Goal: Task Accomplishment & Management: Use online tool/utility

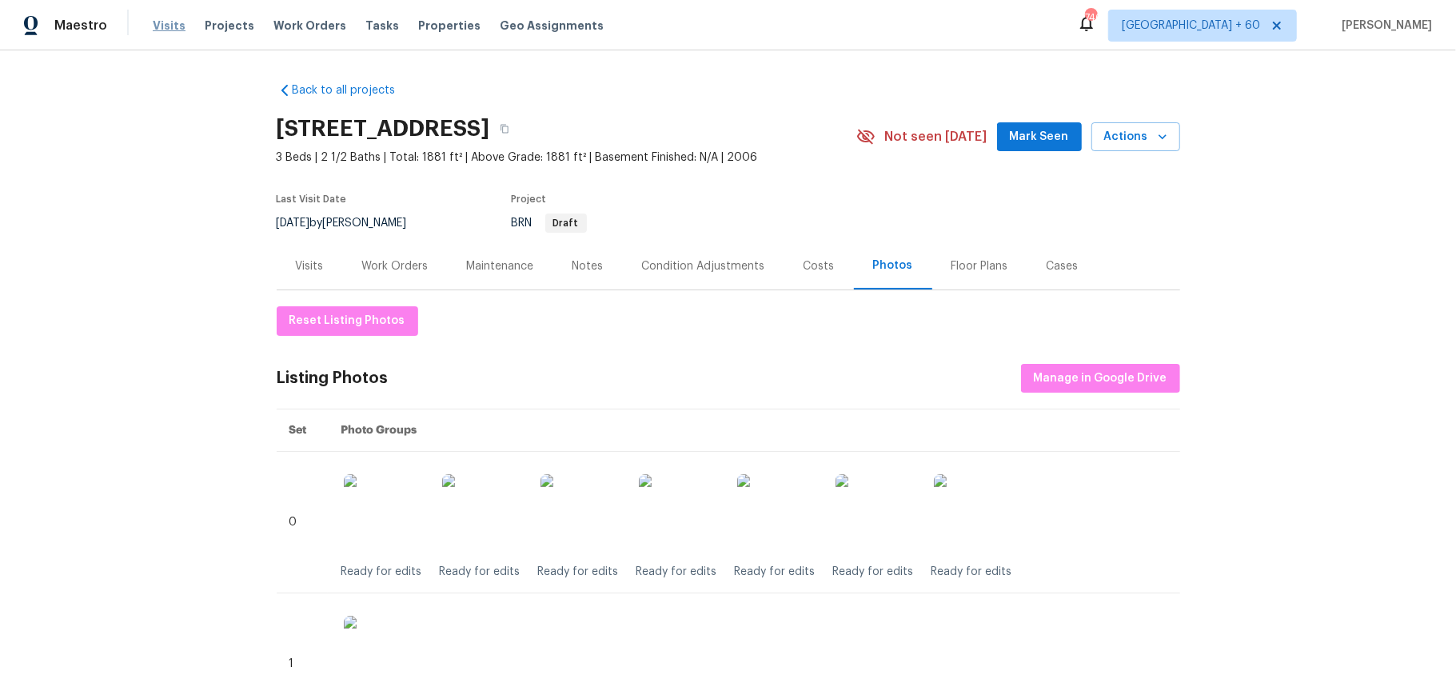
click at [167, 30] on span "Visits" at bounding box center [169, 26] width 33 height 16
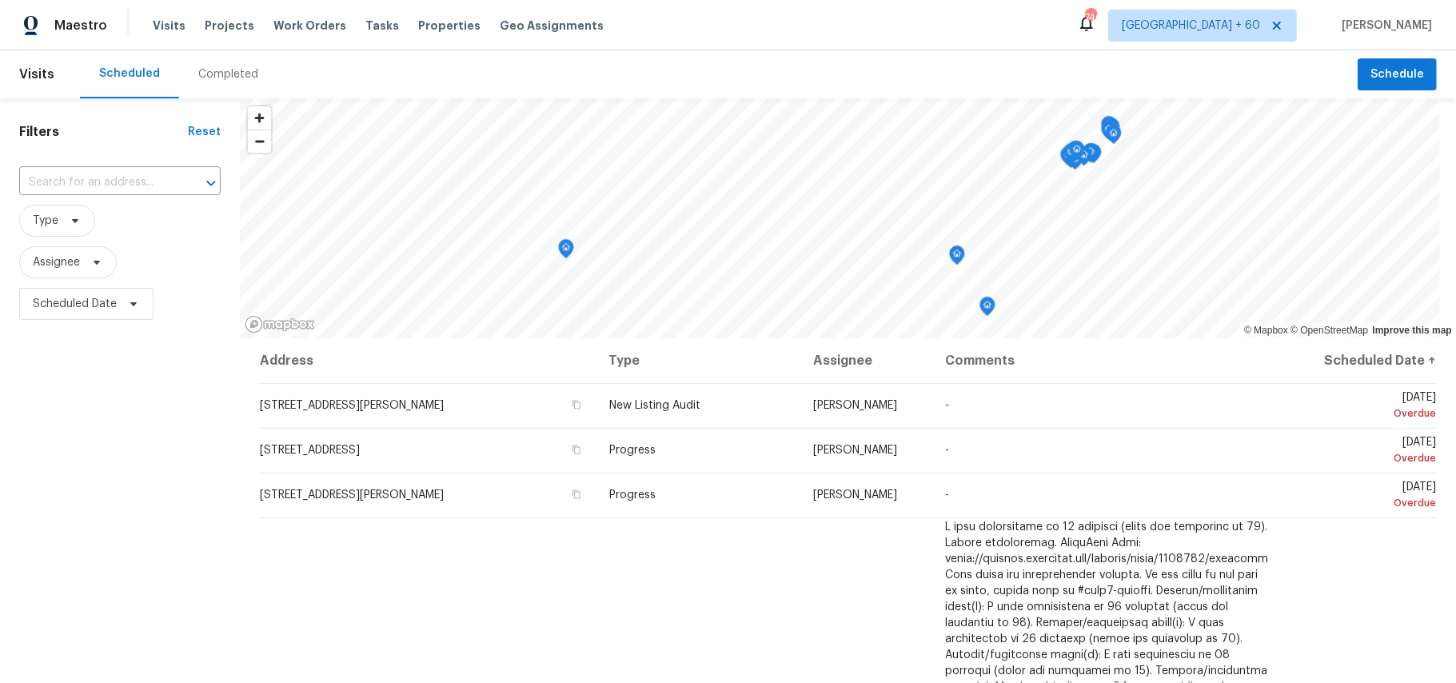
click at [215, 71] on div "Completed" at bounding box center [228, 74] width 60 height 16
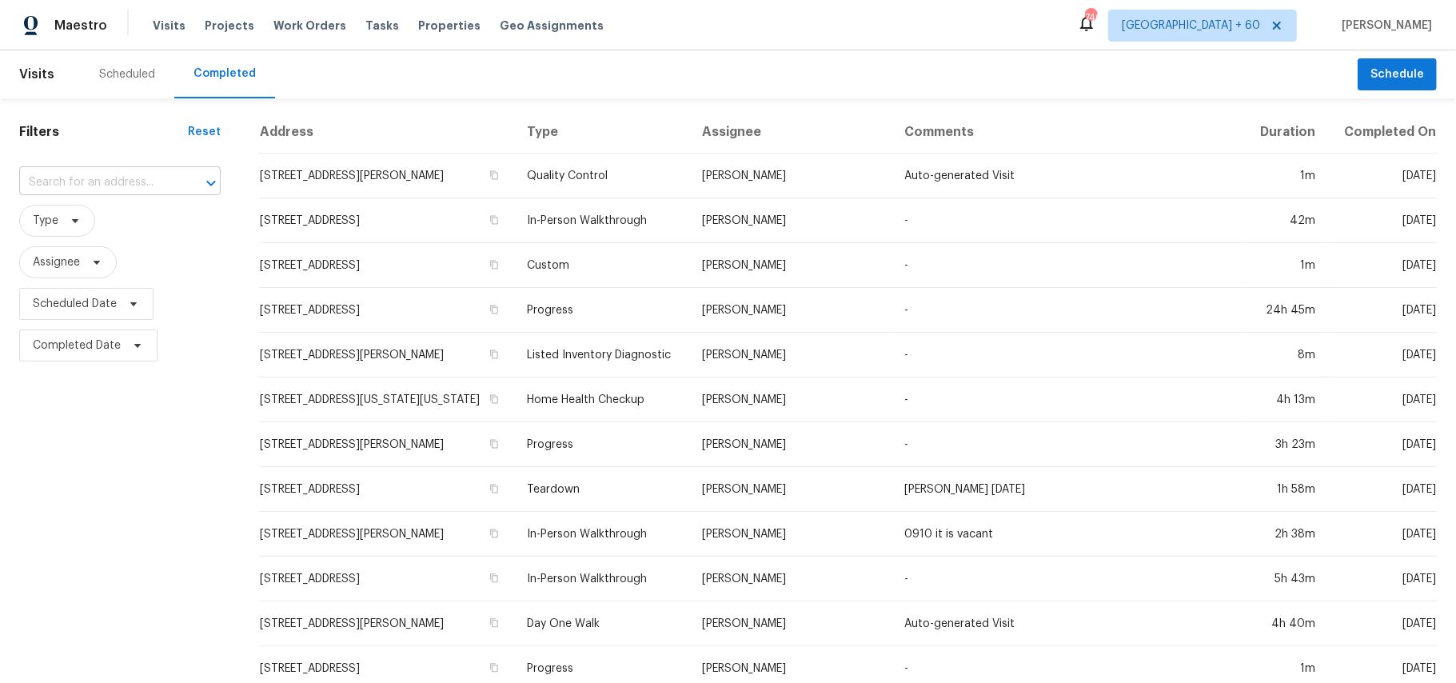
click at [70, 179] on input "text" at bounding box center [97, 182] width 157 height 25
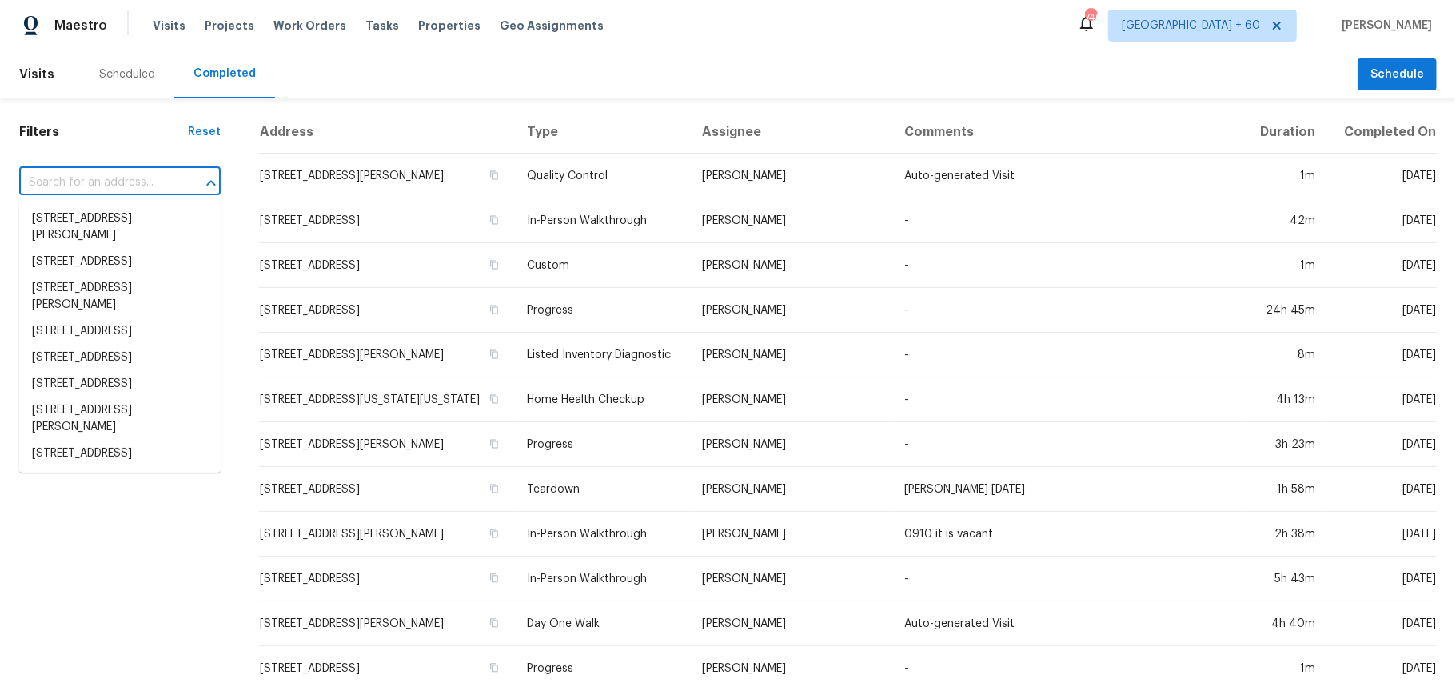
paste input "[STREET_ADDRESS]"
type input "[STREET_ADDRESS]"
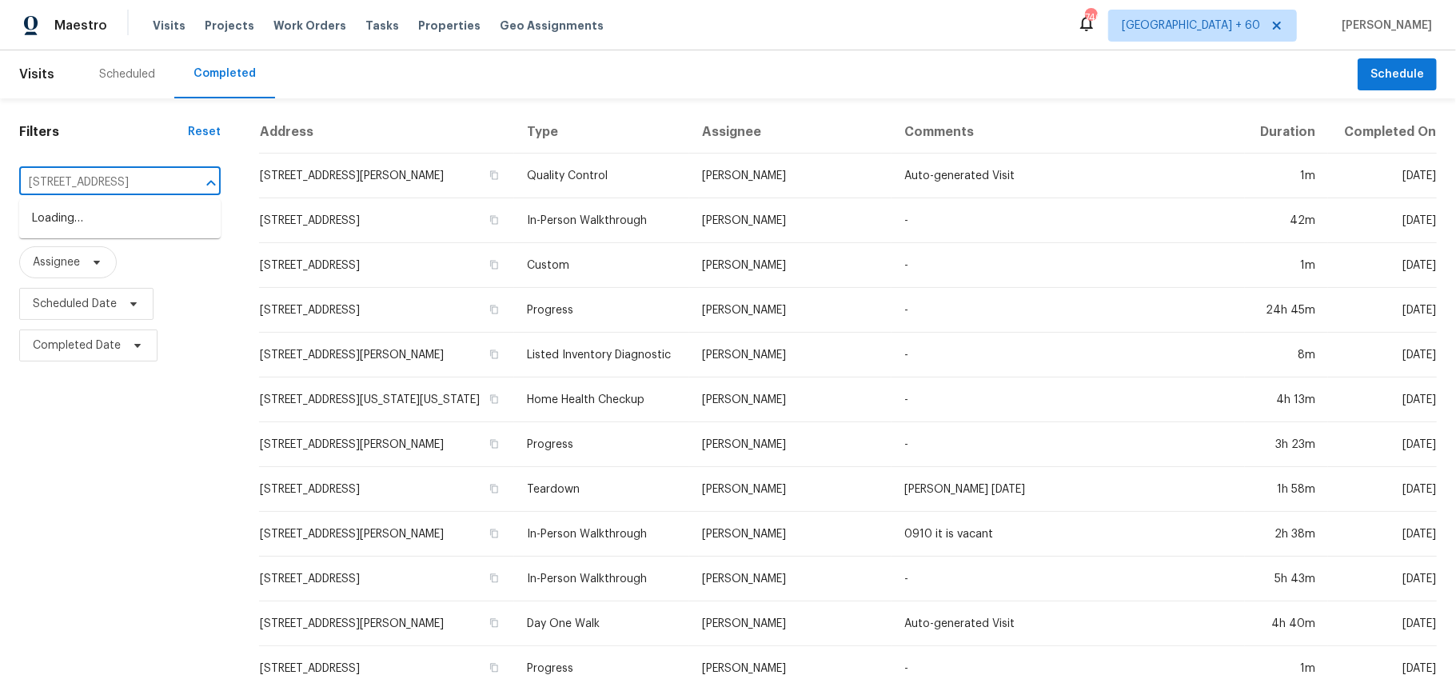
scroll to position [0, 55]
click at [153, 225] on li "[STREET_ADDRESS]" at bounding box center [119, 218] width 201 height 26
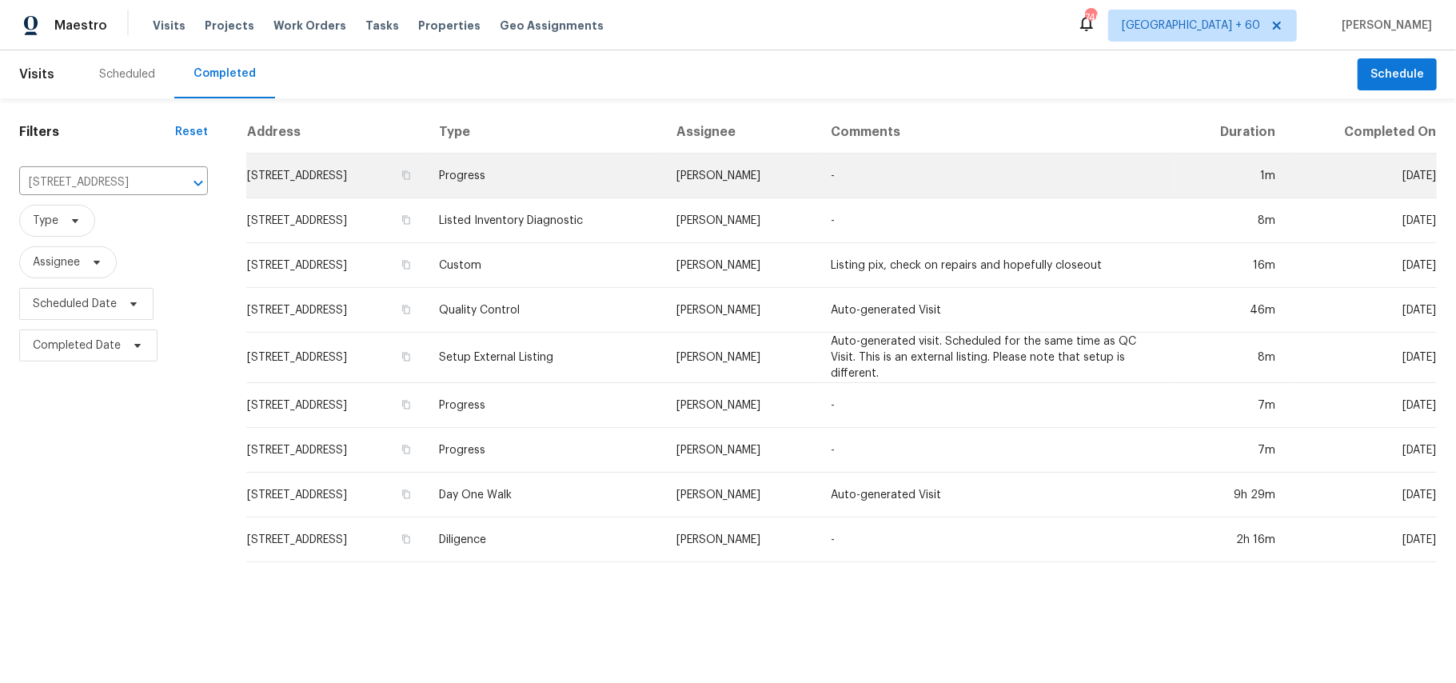
click at [583, 182] on td "Progress" at bounding box center [545, 175] width 238 height 45
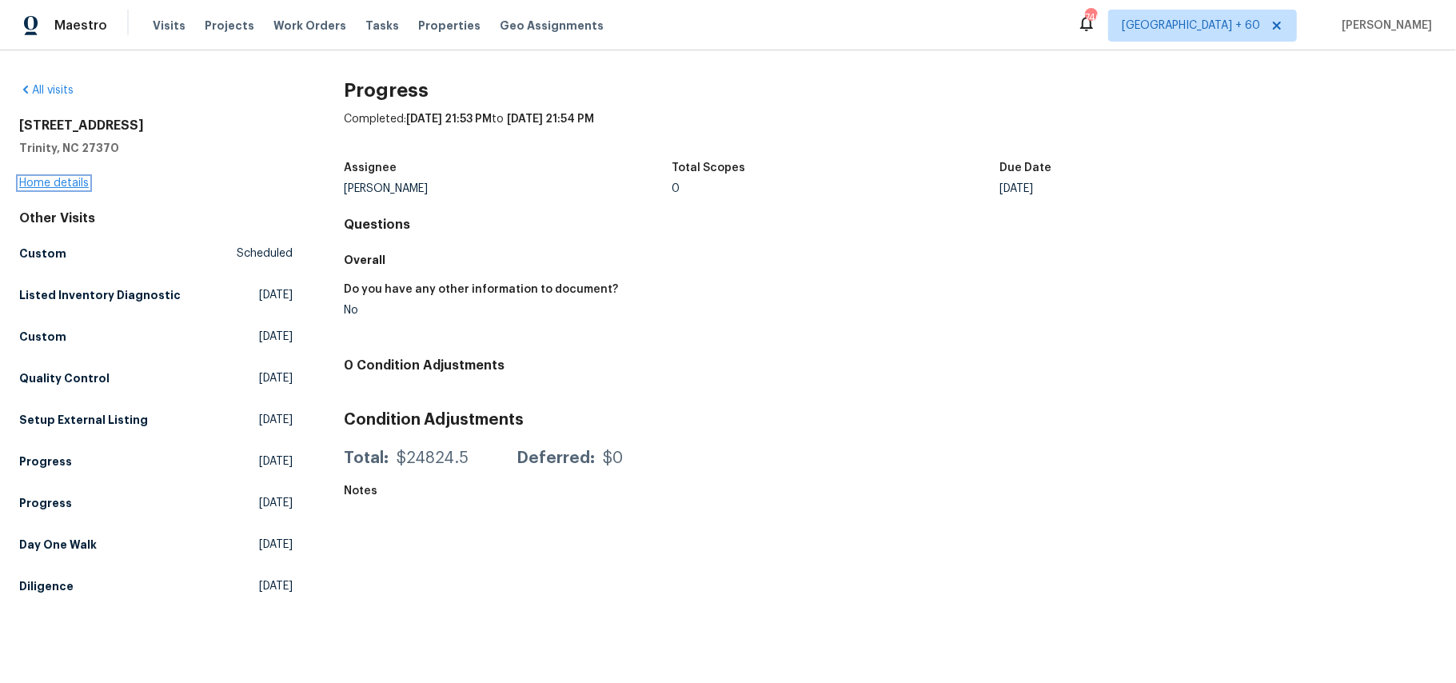
click at [67, 184] on link "Home details" at bounding box center [54, 182] width 70 height 11
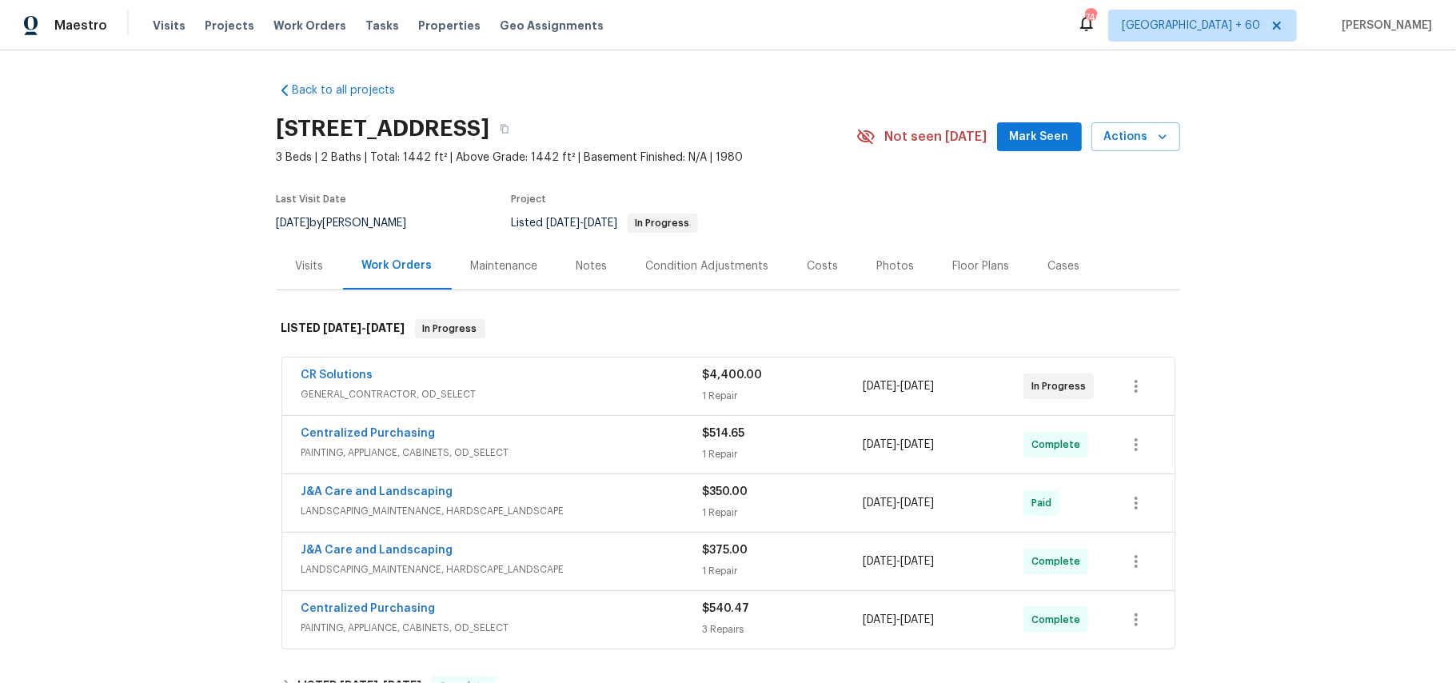
click at [877, 261] on div "Photos" at bounding box center [896, 266] width 38 height 16
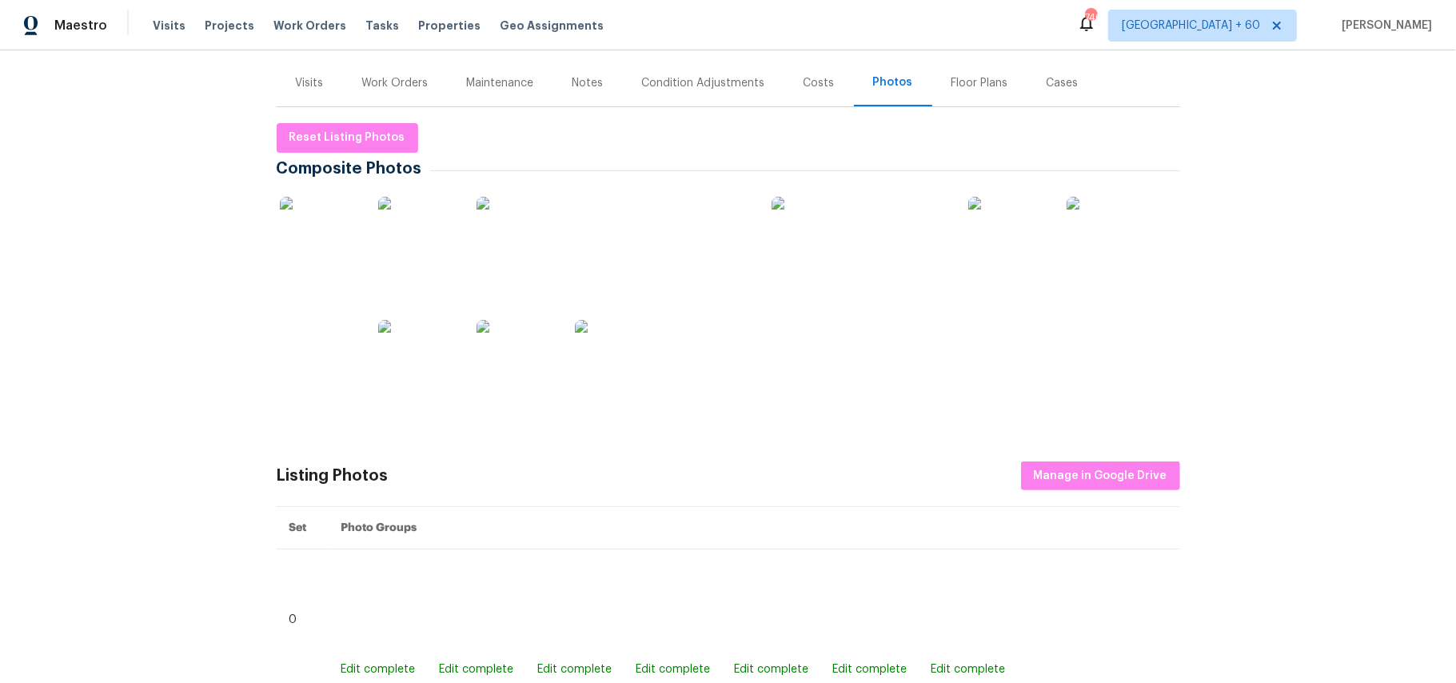
scroll to position [173, 0]
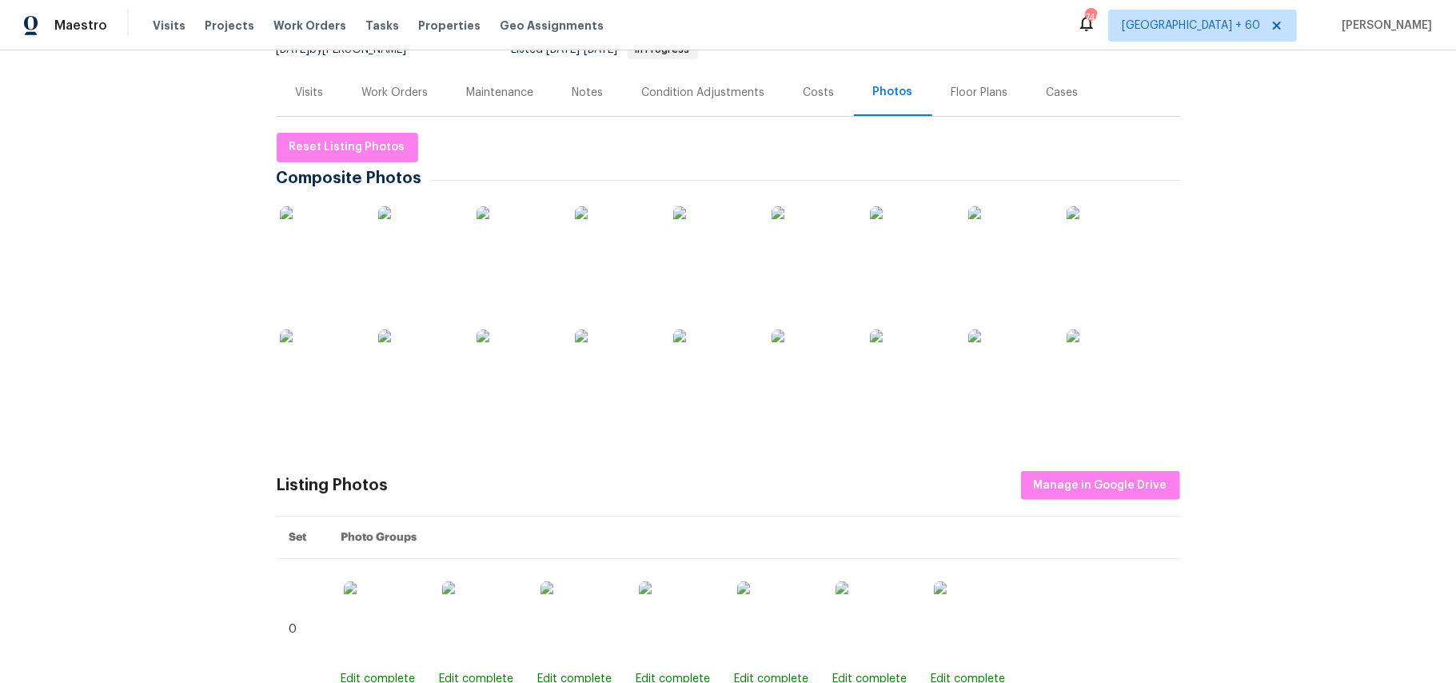
click at [1129, 492] on span "Manage in Google Drive" at bounding box center [1100, 486] width 133 height 20
click at [334, 149] on span "Reset Listing Photos" at bounding box center [347, 147] width 116 height 20
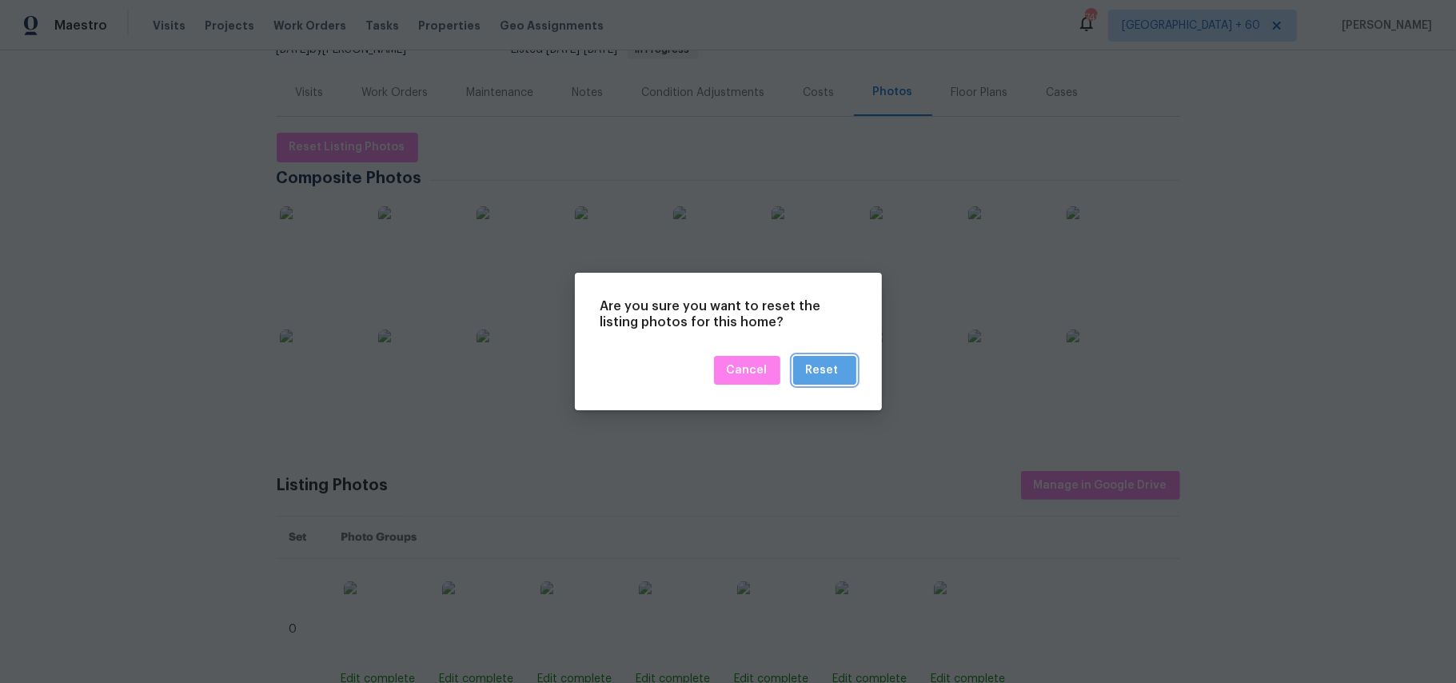
click at [846, 382] on button "Reset" at bounding box center [824, 371] width 63 height 30
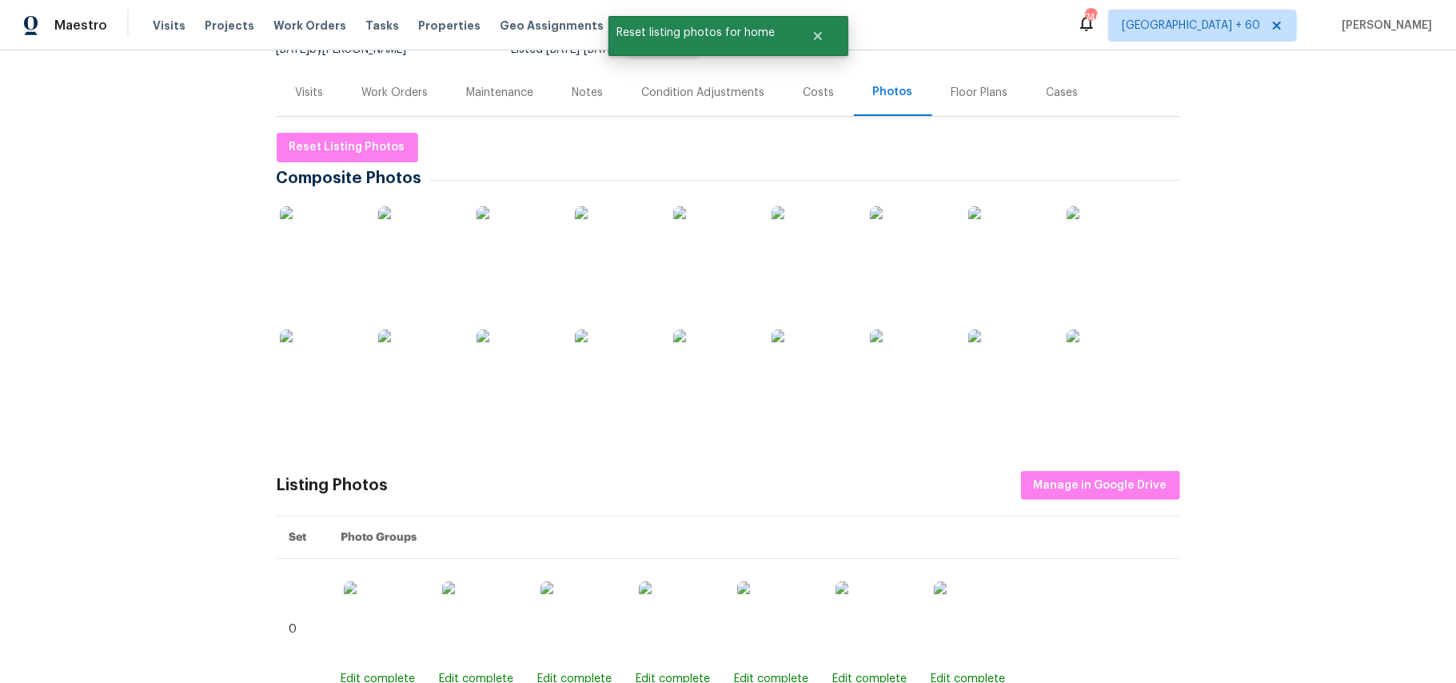
scroll to position [0, 0]
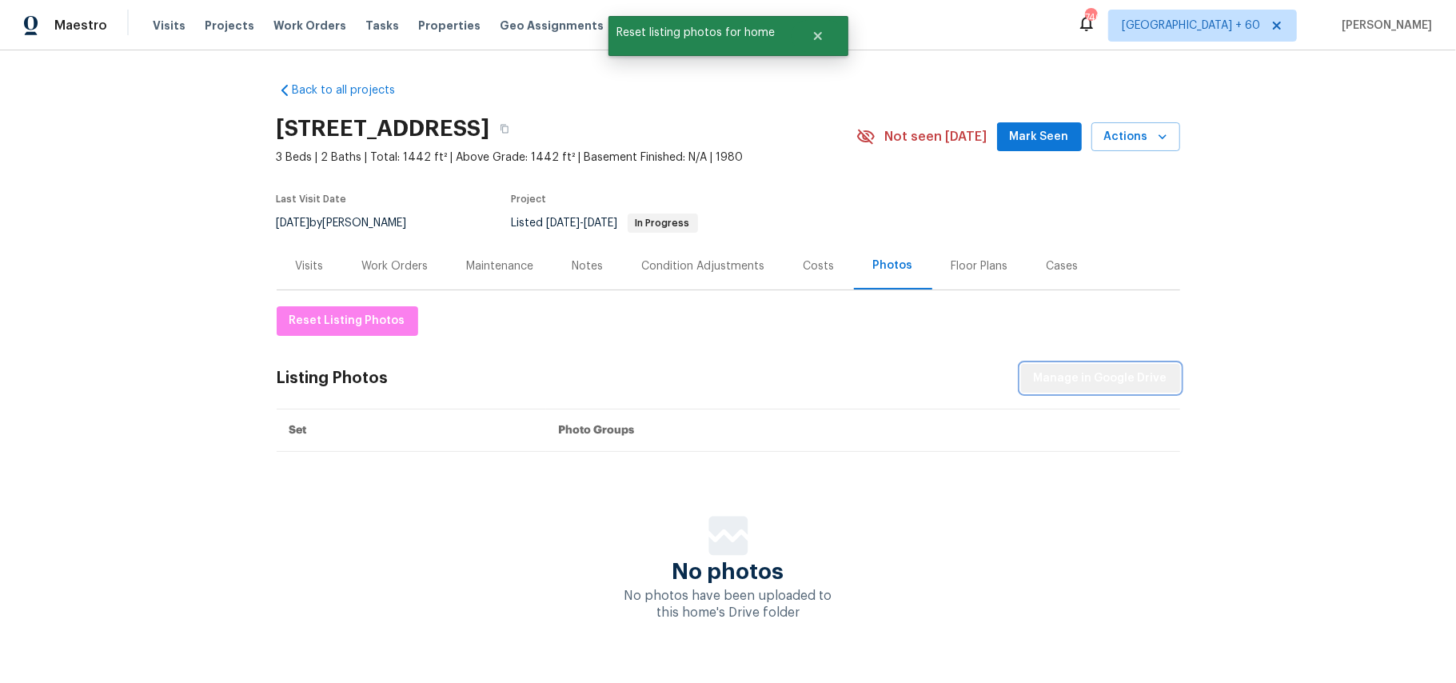
click at [1110, 378] on span "Manage in Google Drive" at bounding box center [1100, 379] width 133 height 20
